Goal: Information Seeking & Learning: Compare options

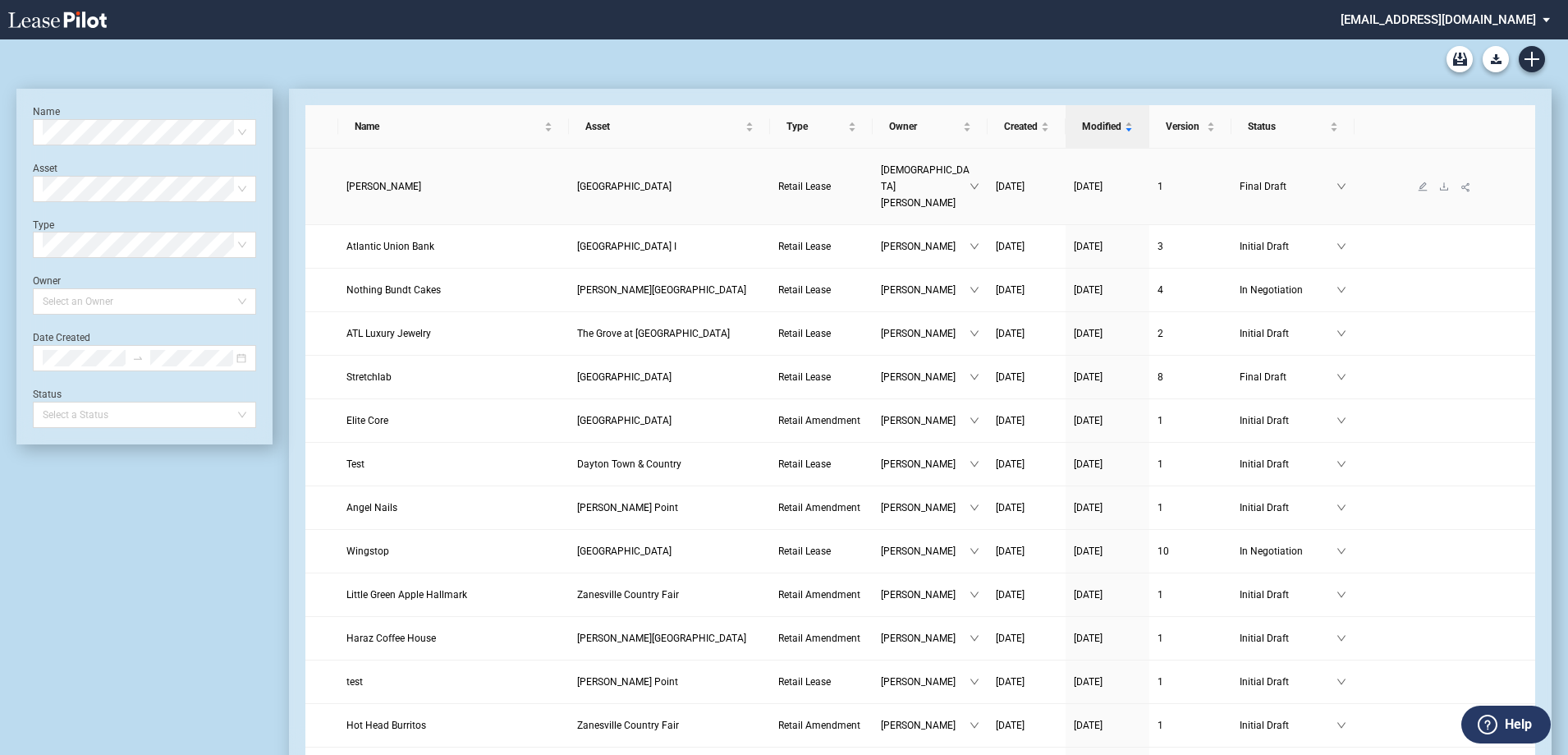
click at [635, 181] on span "[GEOGRAPHIC_DATA]" at bounding box center [624, 186] width 94 height 11
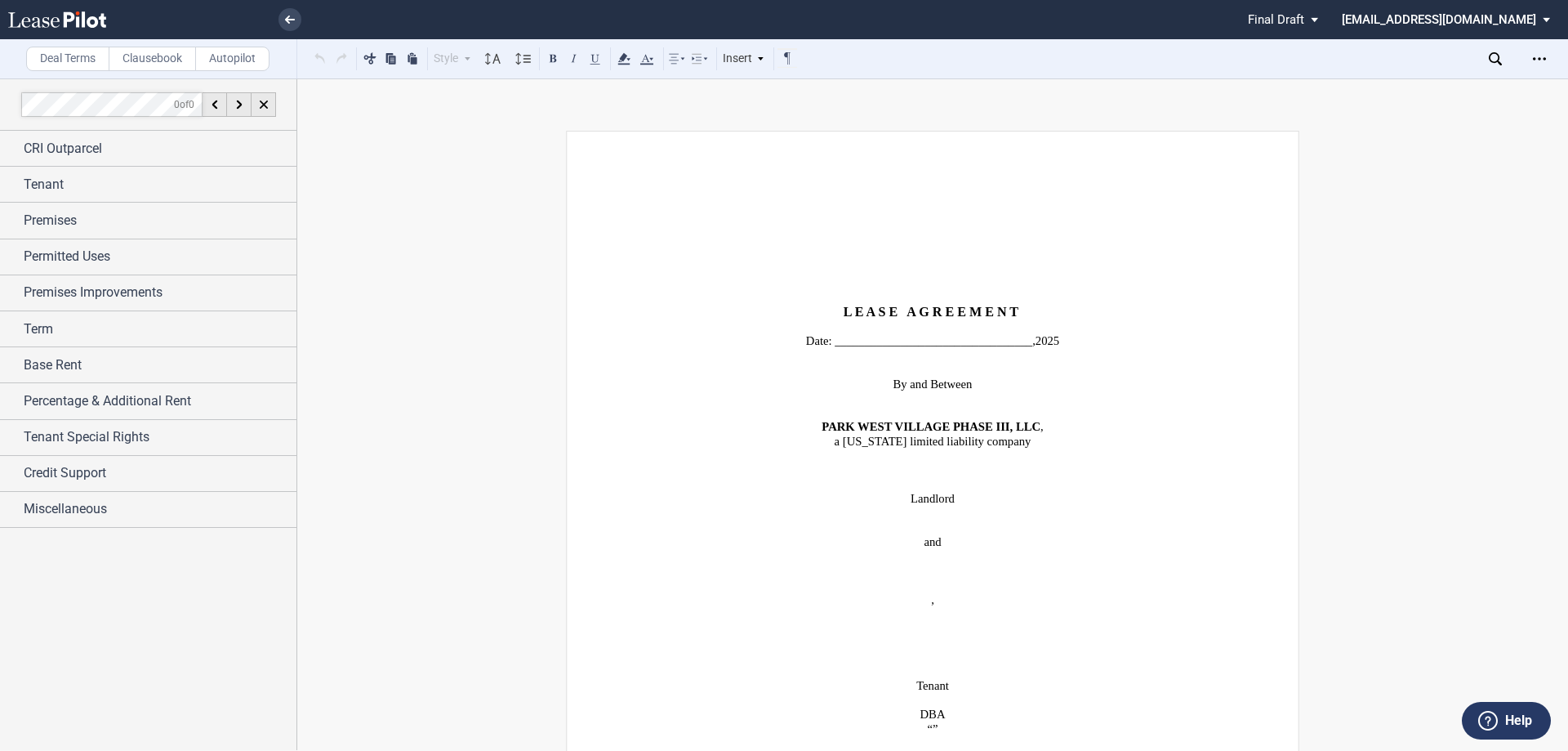
click at [1540, 63] on icon "Open Lease options menu" at bounding box center [1540, 59] width 13 height 13
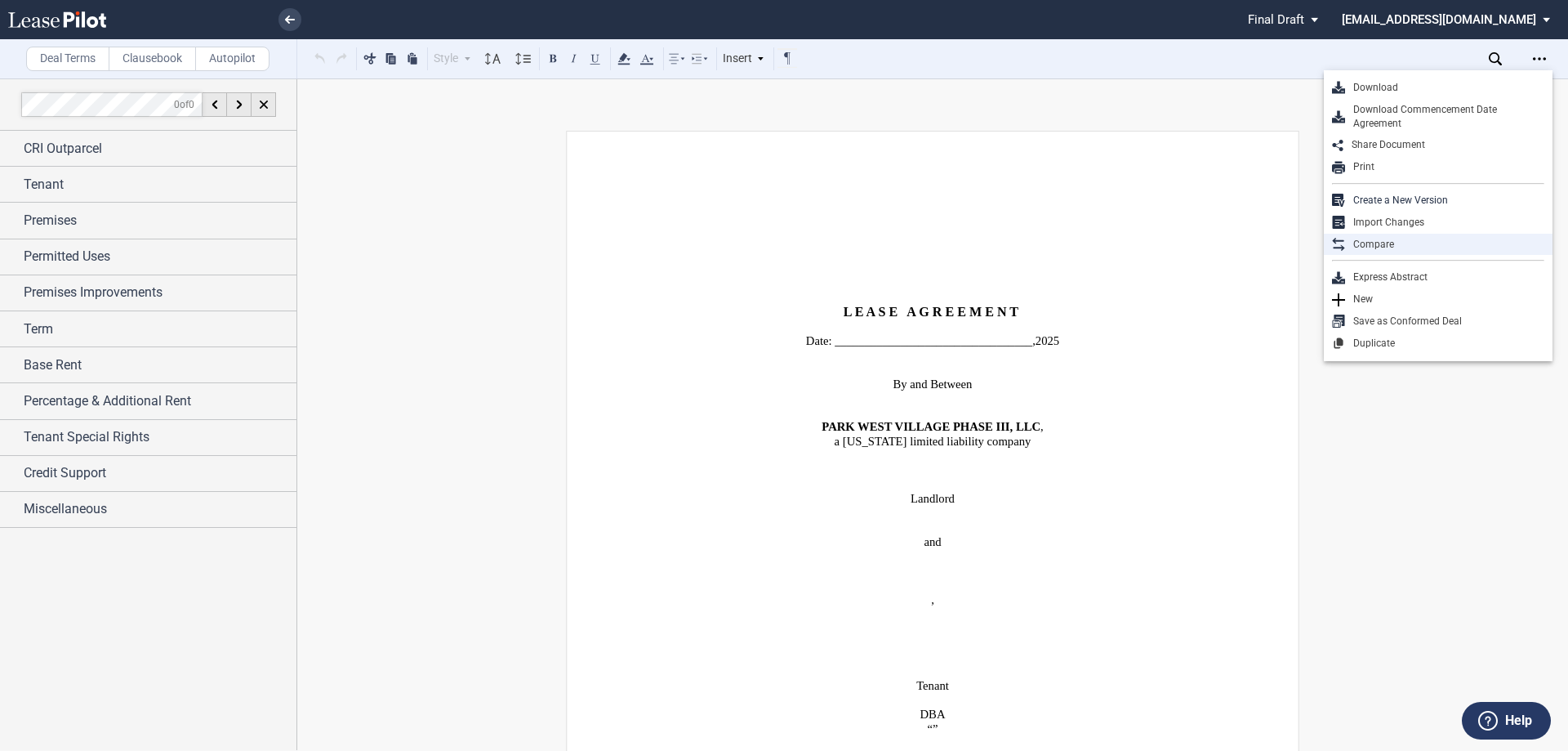
click at [1365, 247] on div "Compare" at bounding box center [1444, 244] width 199 height 14
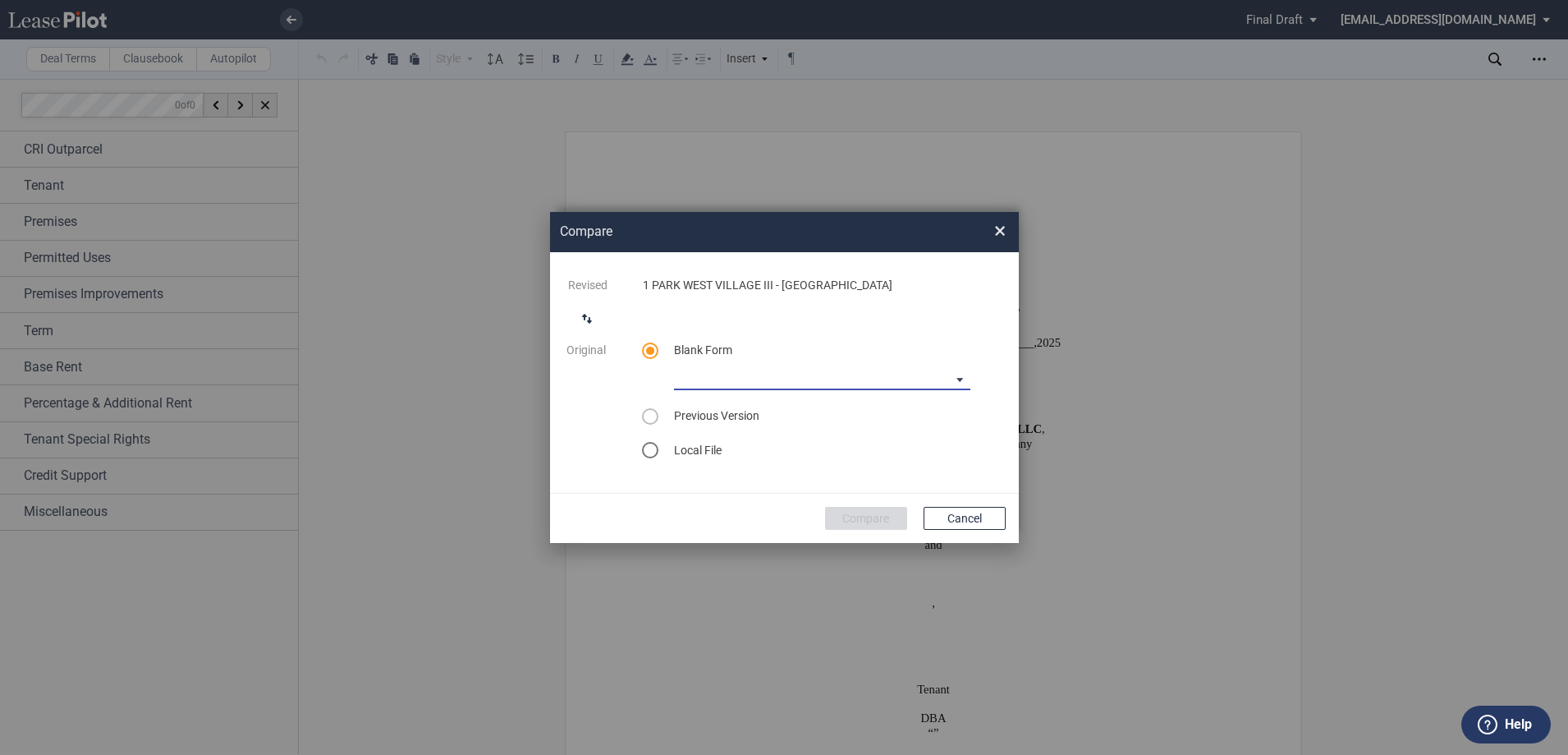
click at [962, 378] on md-select "CASTO North Carolina Lease Blank CASTO Ohio Lease Blank CASTO Hartwell Village …" at bounding box center [821, 378] width 296 height 25
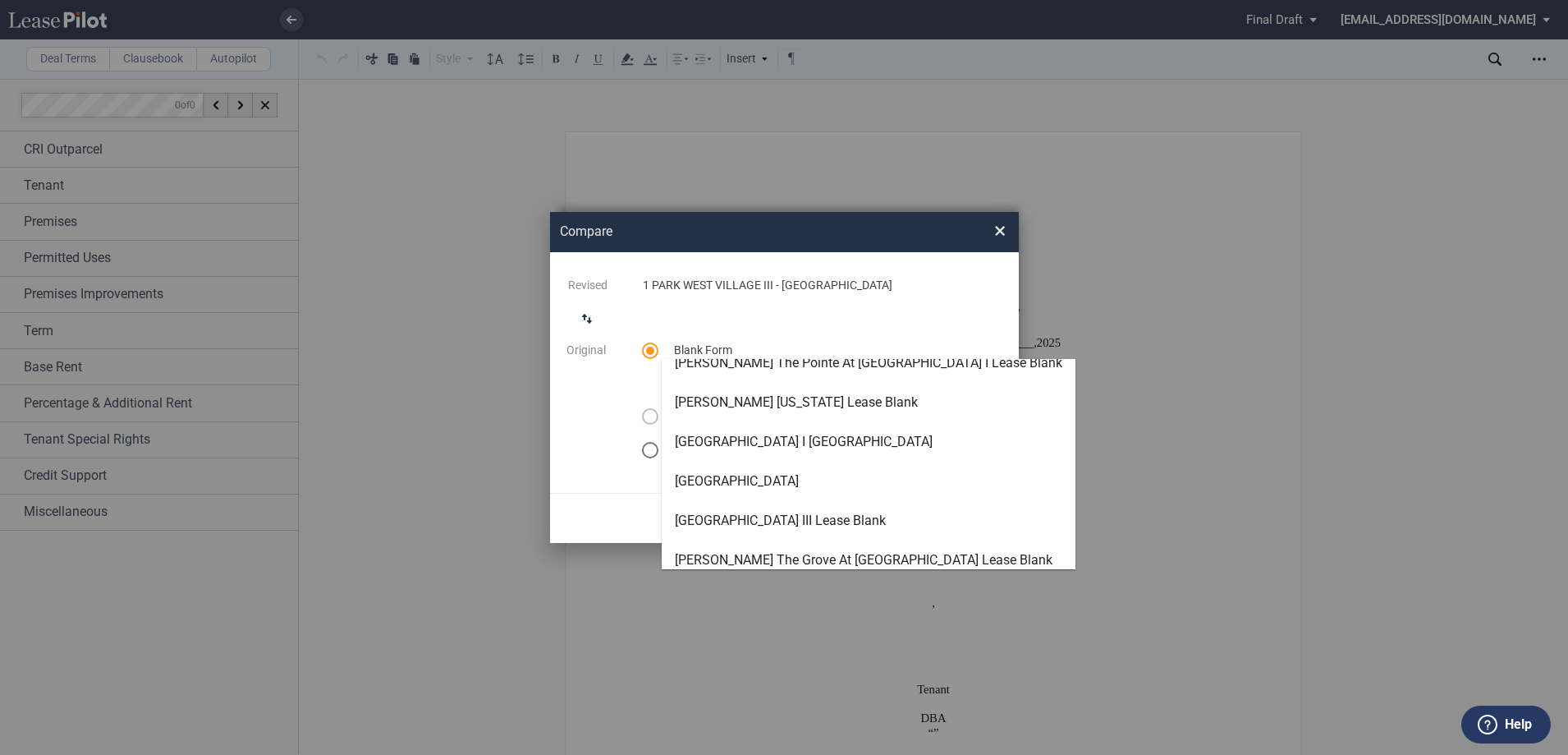
scroll to position [145, 0]
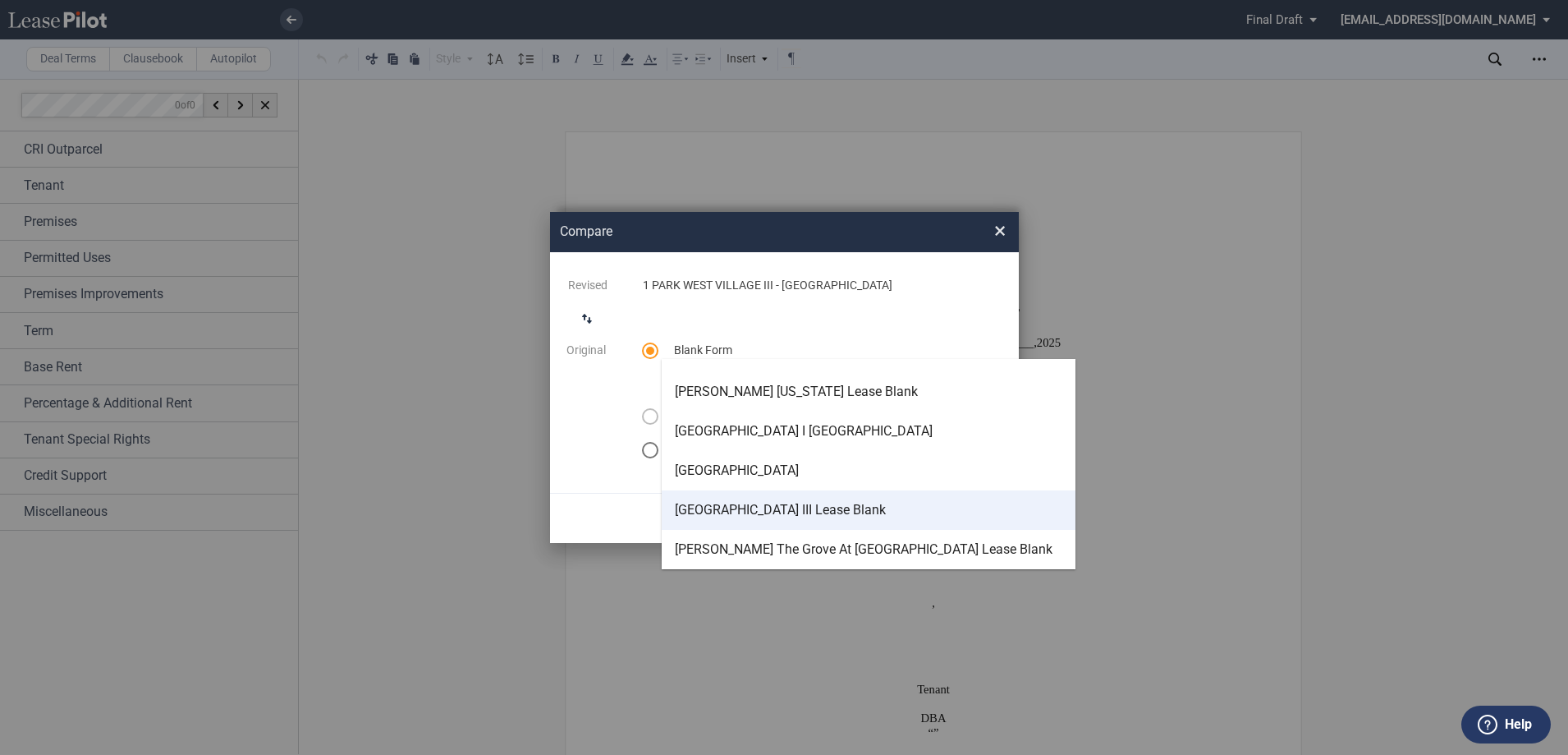
click at [853, 507] on div "[GEOGRAPHIC_DATA] III Lease Blank" at bounding box center [780, 510] width 211 height 18
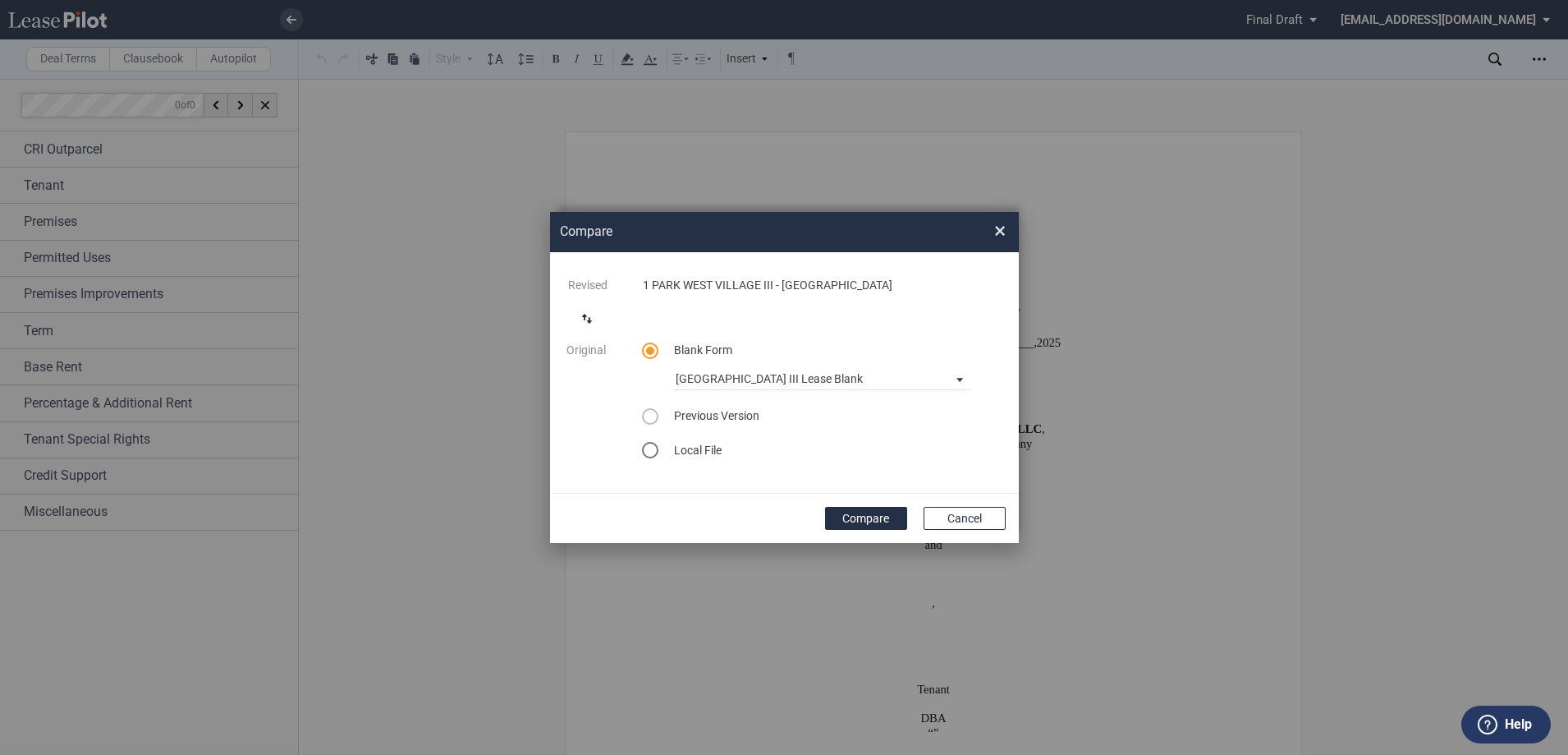
drag, startPoint x: 891, startPoint y: 521, endPoint x: 1058, endPoint y: 329, distance: 254.5
click at [891, 521] on button "Compare" at bounding box center [866, 518] width 82 height 23
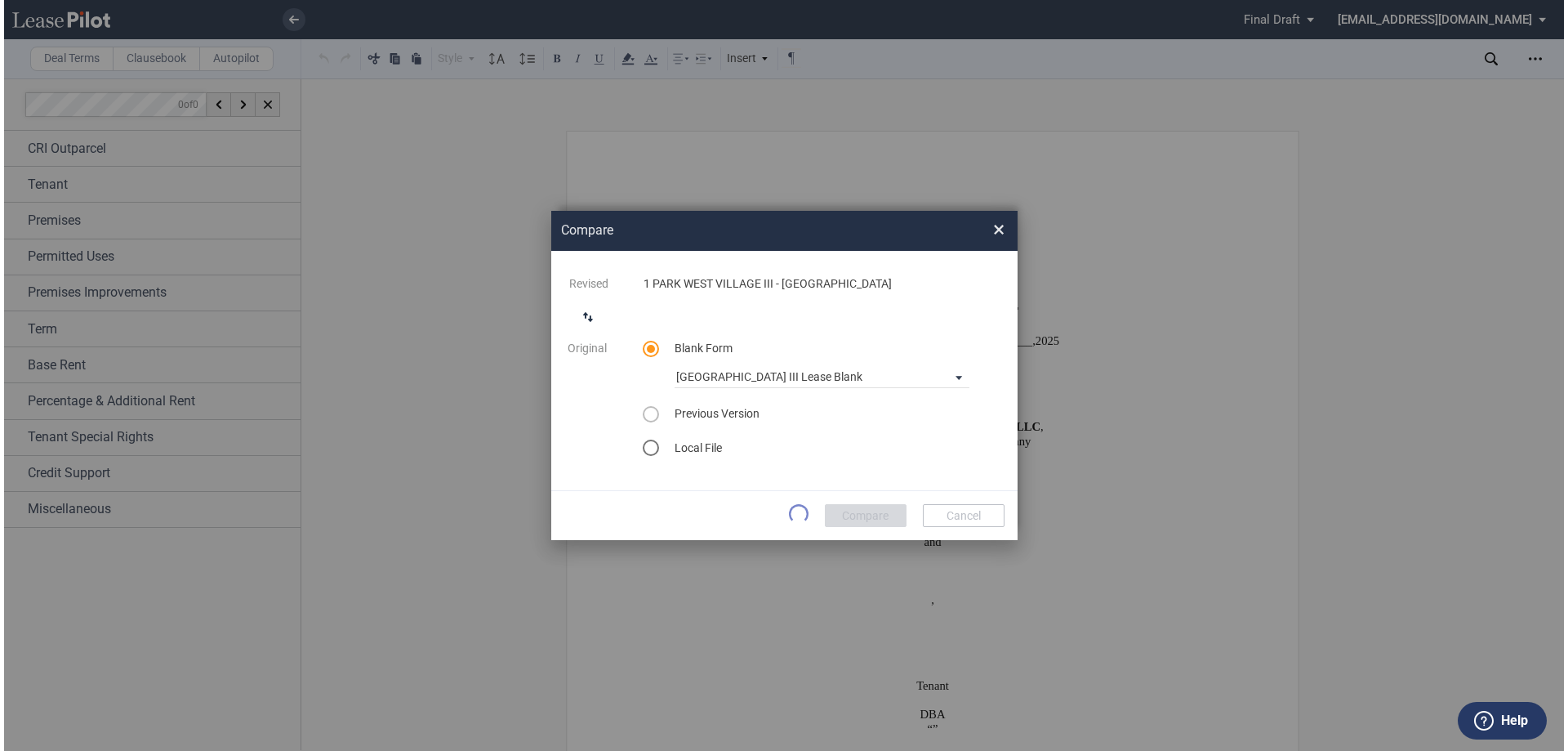
scroll to position [0, 0]
